Goal: Transaction & Acquisition: Download file/media

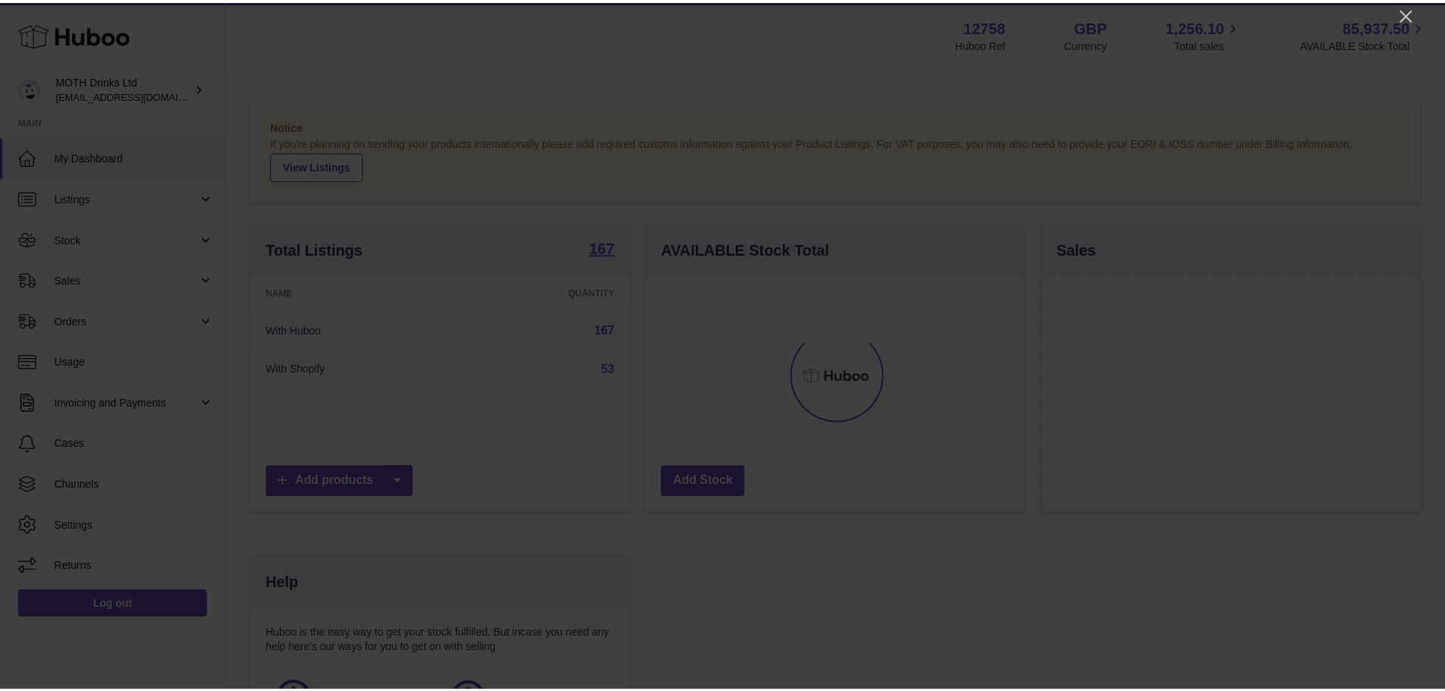
scroll to position [237, 382]
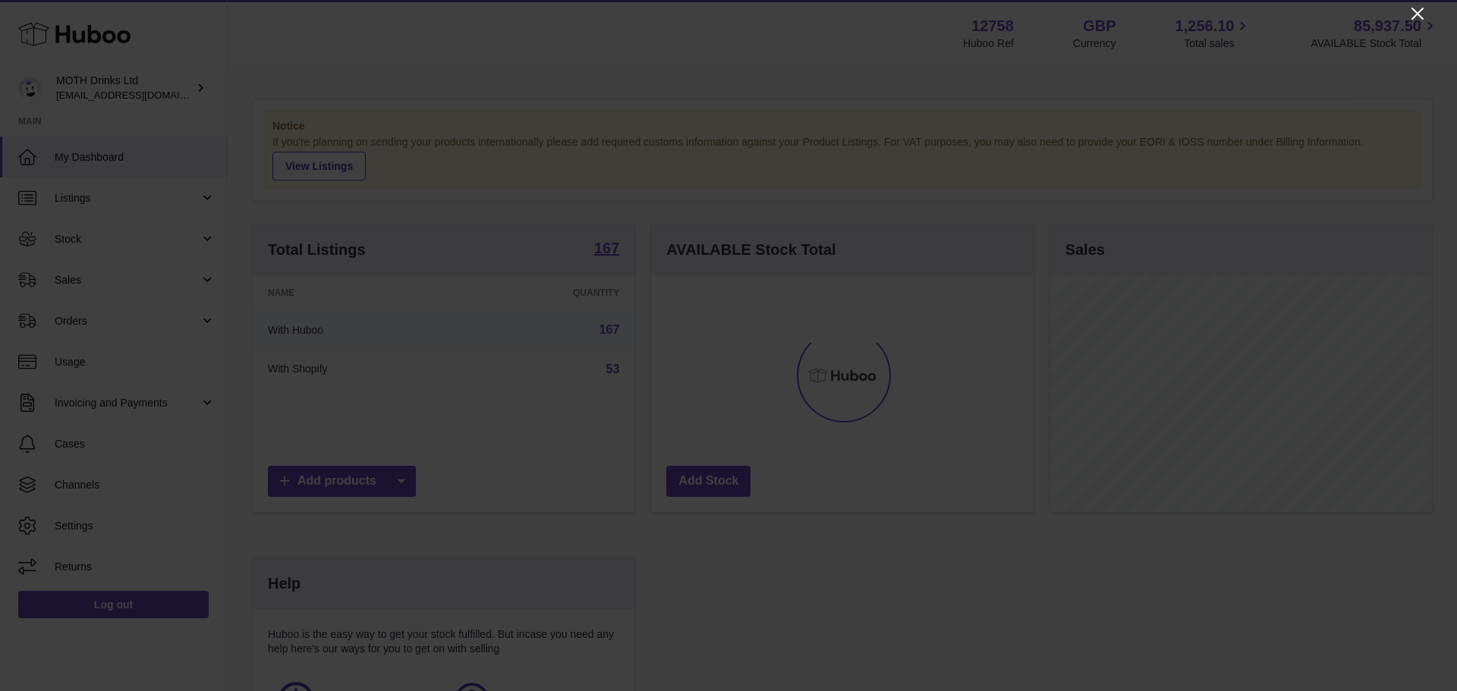
click at [1416, 14] on icon "Close" at bounding box center [1417, 14] width 18 height 18
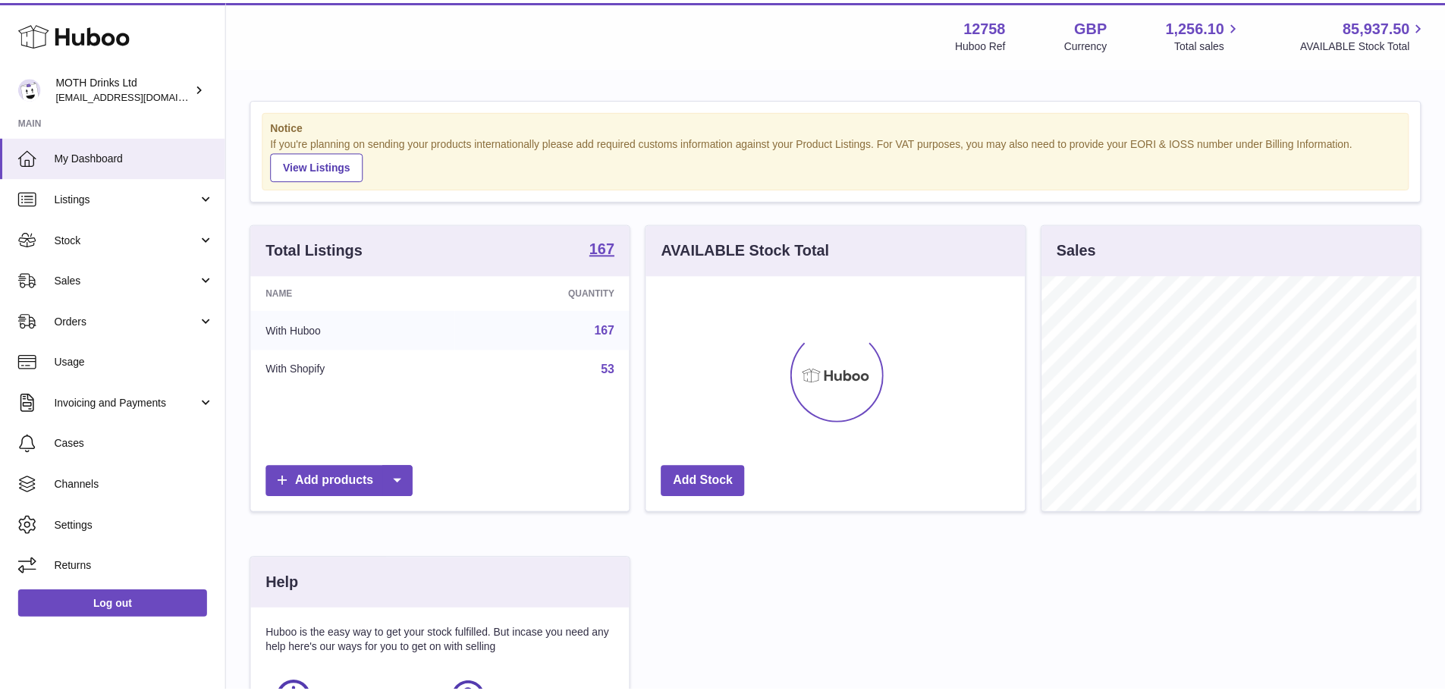
scroll to position [758521, 758380]
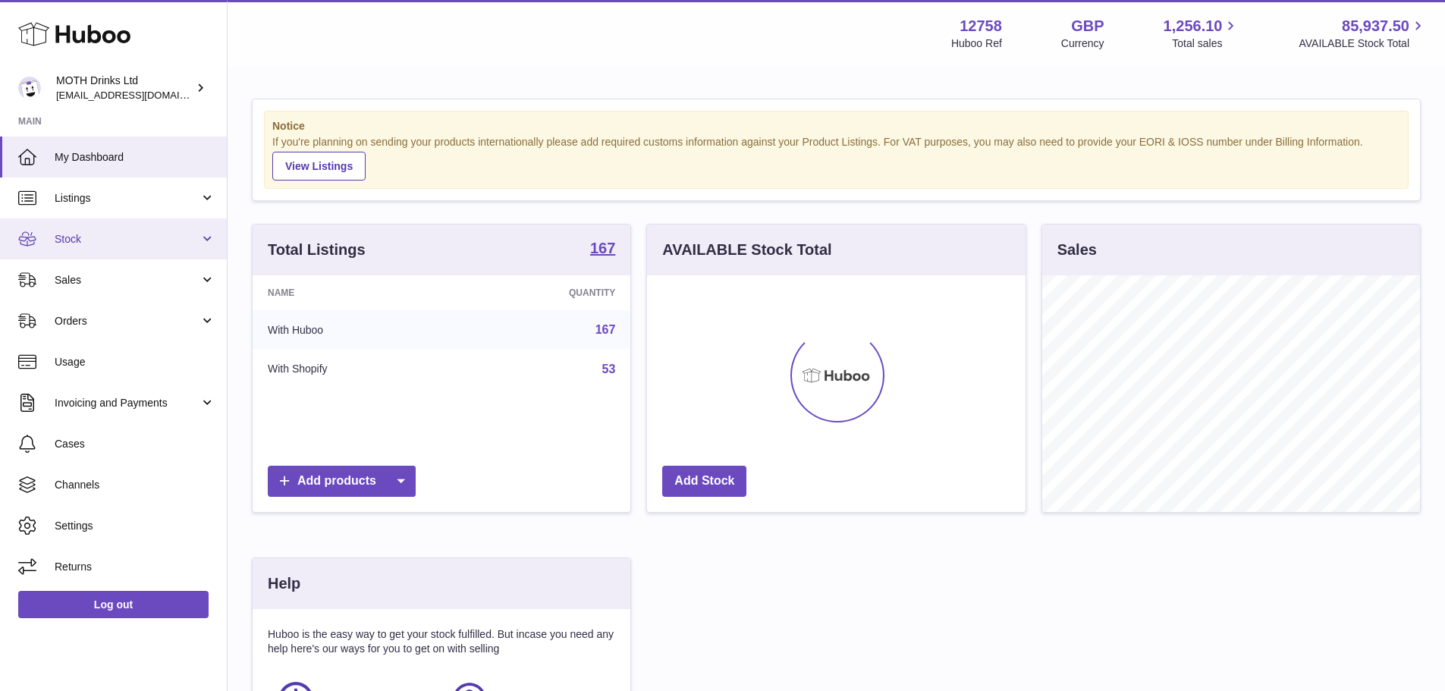
click at [55, 250] on link "Stock" at bounding box center [113, 239] width 227 height 41
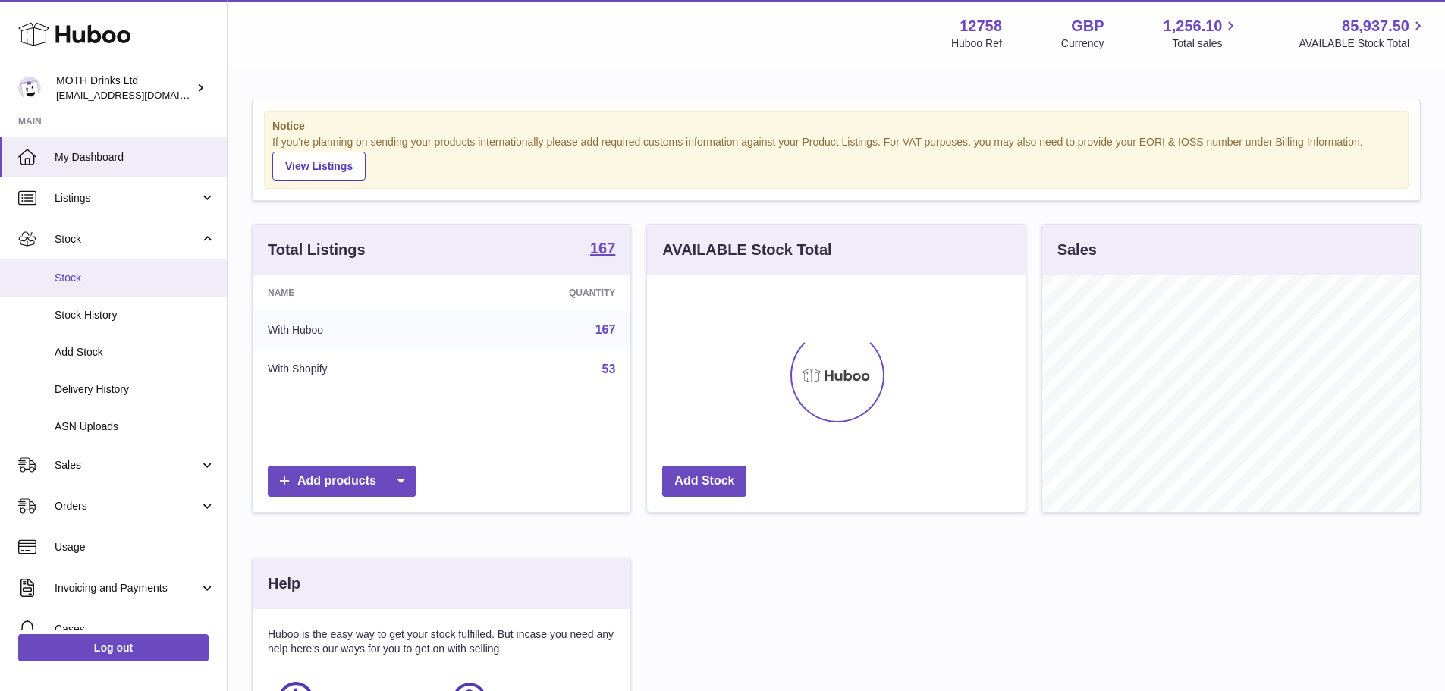
click at [62, 275] on span "Stock" at bounding box center [135, 278] width 161 height 14
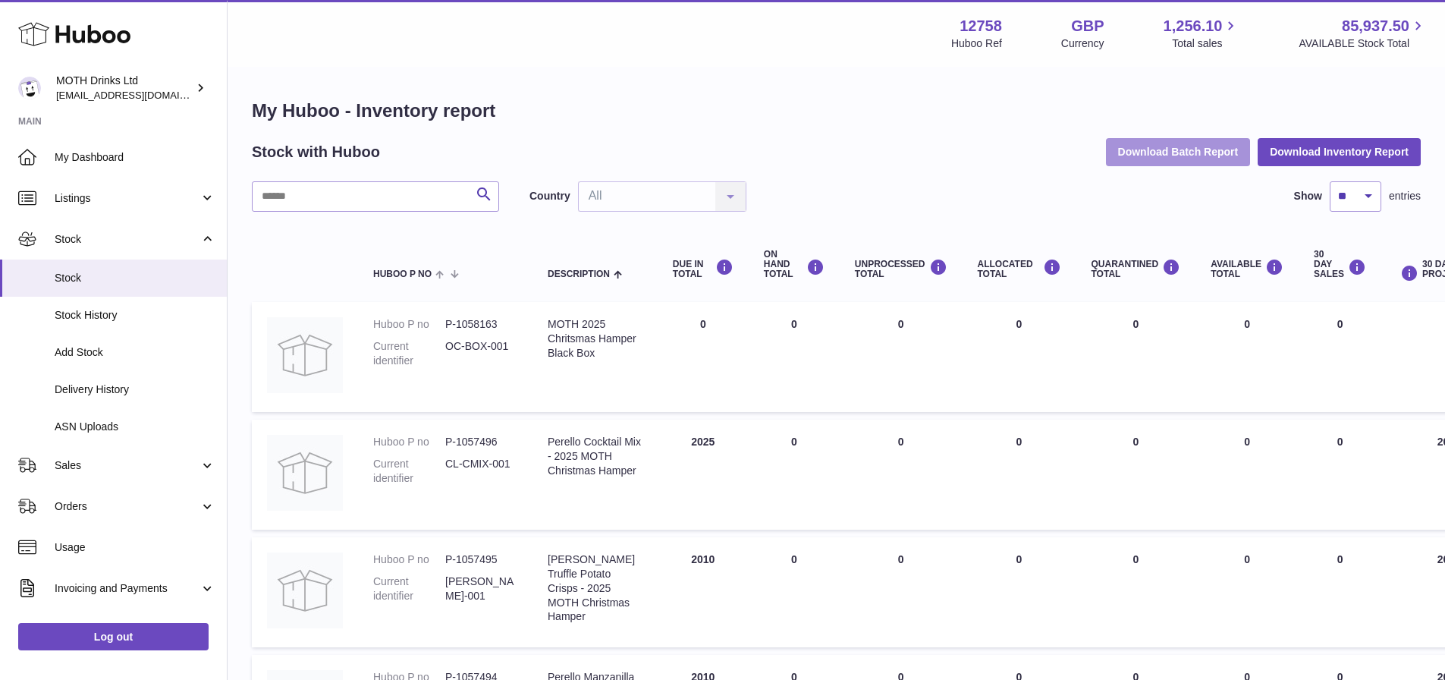
click at [1192, 159] on button "Download Batch Report" at bounding box center [1178, 151] width 145 height 27
click at [1344, 149] on button "Download Inventory Report" at bounding box center [1339, 151] width 163 height 27
